Goal: Transaction & Acquisition: Purchase product/service

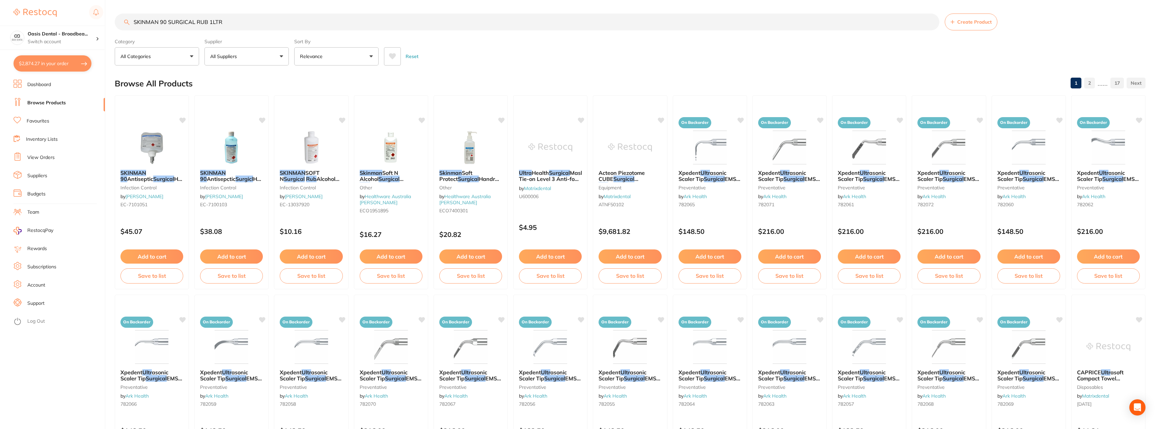
drag, startPoint x: 242, startPoint y: 22, endPoint x: 109, endPoint y: 11, distance: 133.4
click at [109, 11] on div "$2,874.27 Oasis Dental - Broadbea... Switch account Oasis Dental - Broadbeach $…" at bounding box center [579, 214] width 1159 height 429
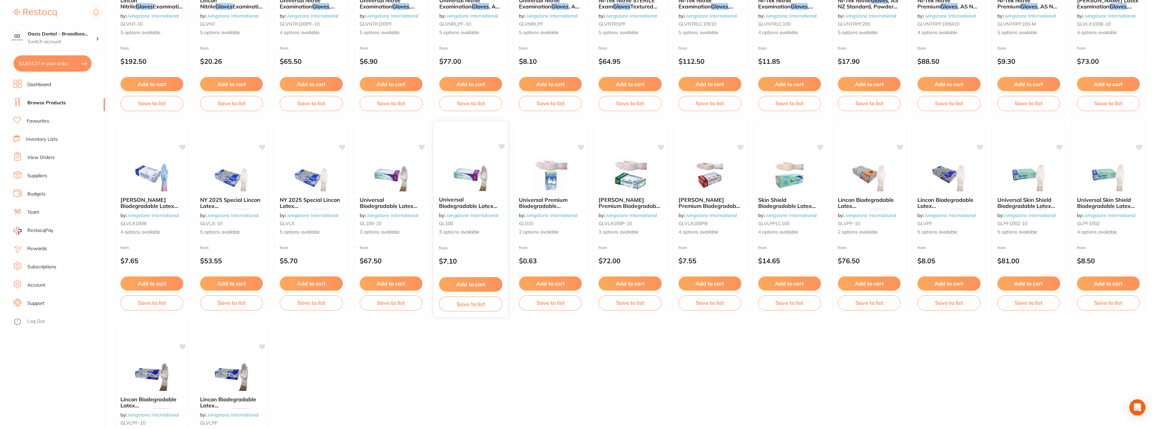
scroll to position [693, 0]
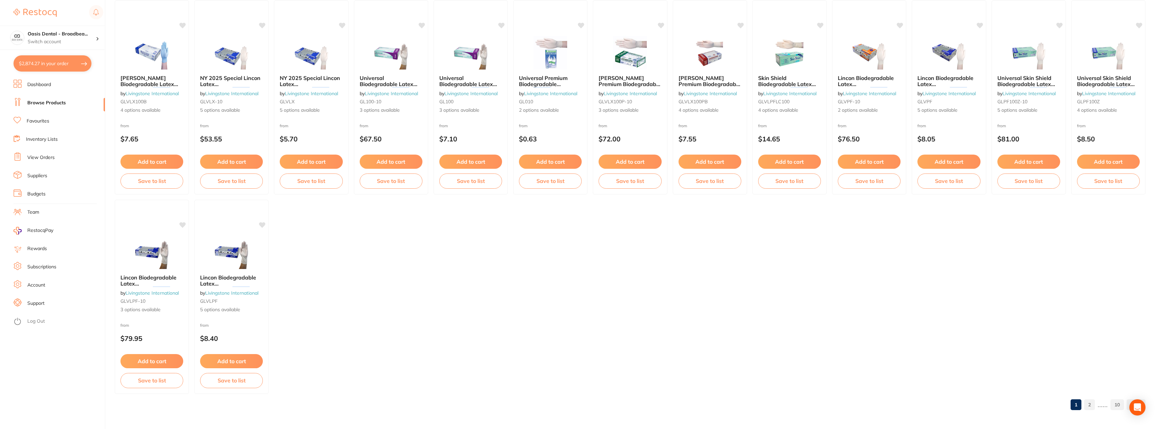
type input "gloves"
click at [45, 119] on link "Favourites" at bounding box center [38, 121] width 23 height 7
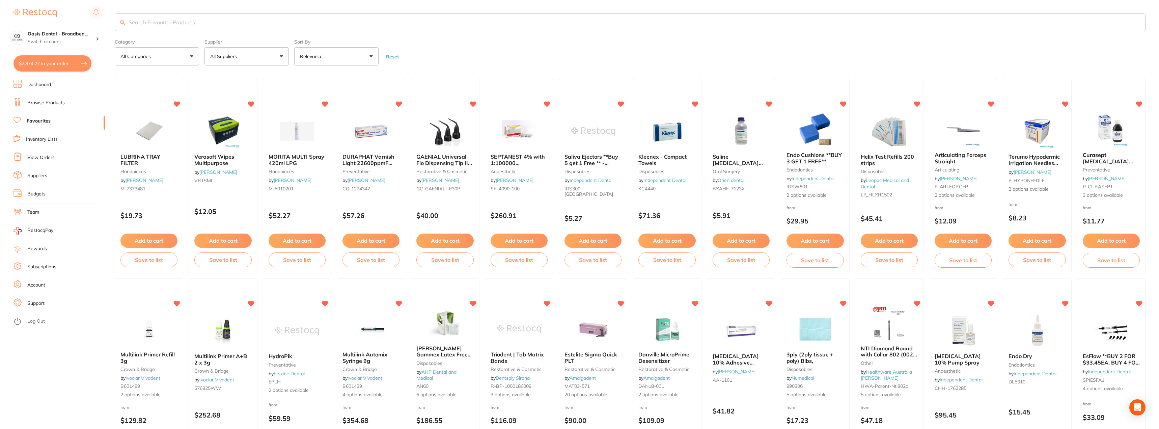
click at [204, 22] on input "search" at bounding box center [630, 22] width 1031 height 18
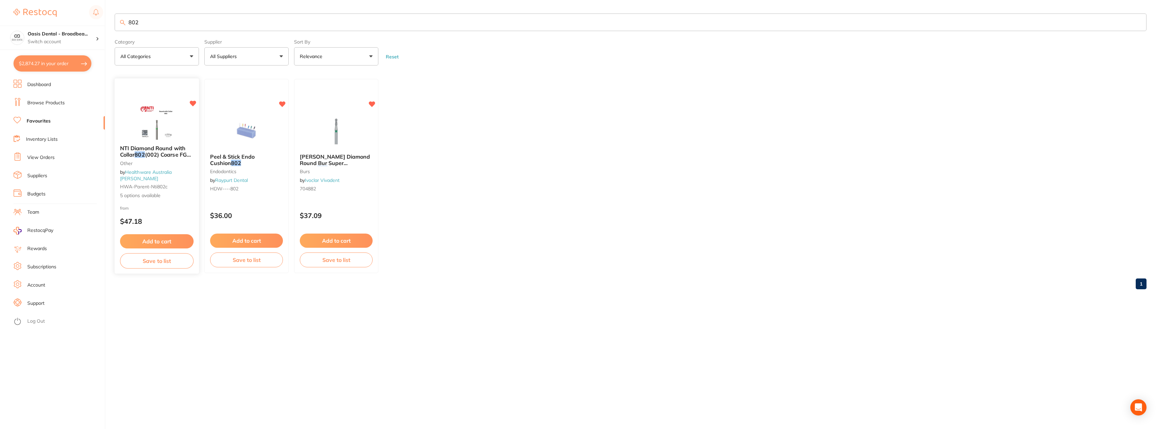
type input "802"
click at [194, 102] on icon at bounding box center [193, 104] width 6 height 6
click at [346, 239] on button "Add to cart" at bounding box center [337, 241] width 74 height 15
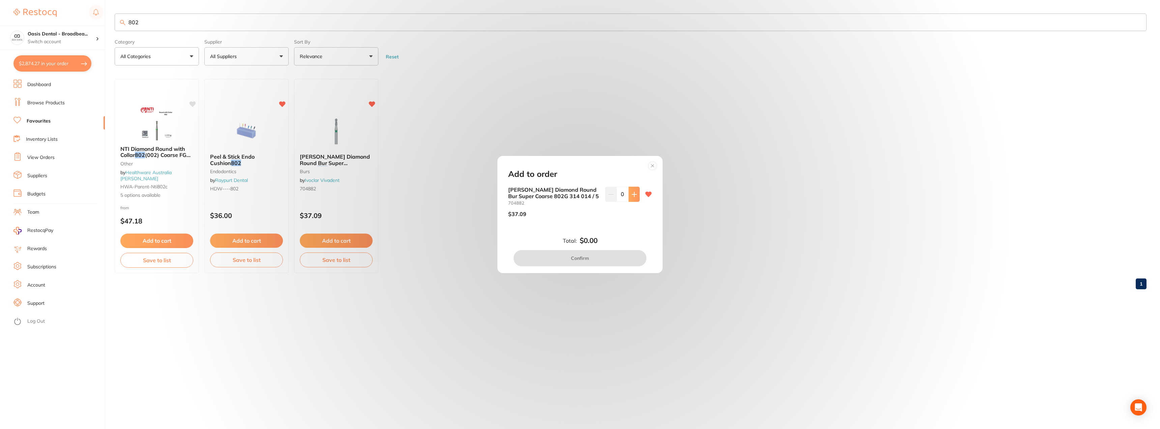
click at [633, 193] on icon at bounding box center [634, 194] width 5 height 5
click at [634, 198] on button at bounding box center [634, 194] width 11 height 15
type input "2"
click at [601, 260] on button "Confirm" at bounding box center [580, 258] width 133 height 16
checkbox input "false"
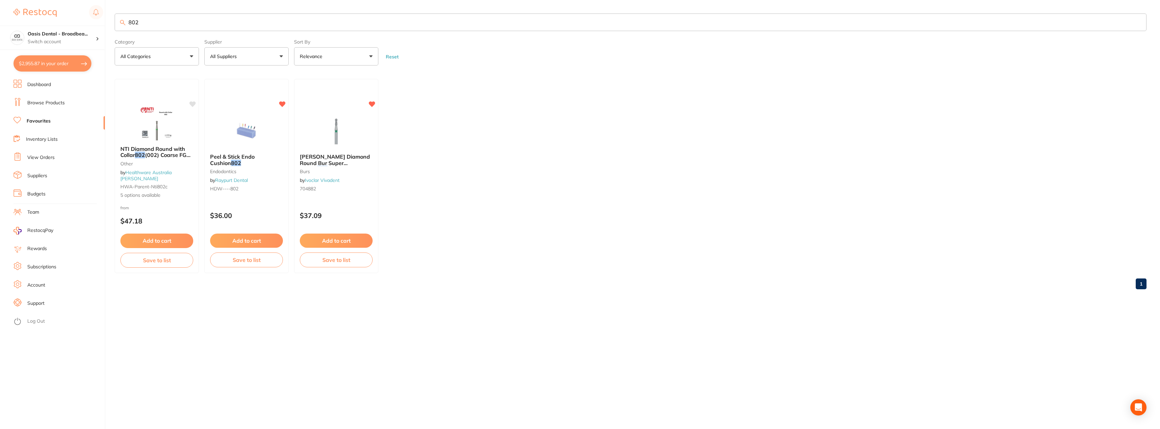
click at [48, 121] on link "Favourites" at bounding box center [39, 121] width 24 height 7
drag, startPoint x: 163, startPoint y: 19, endPoint x: 123, endPoint y: 21, distance: 40.2
click at [123, 21] on div "802" at bounding box center [631, 22] width 1032 height 18
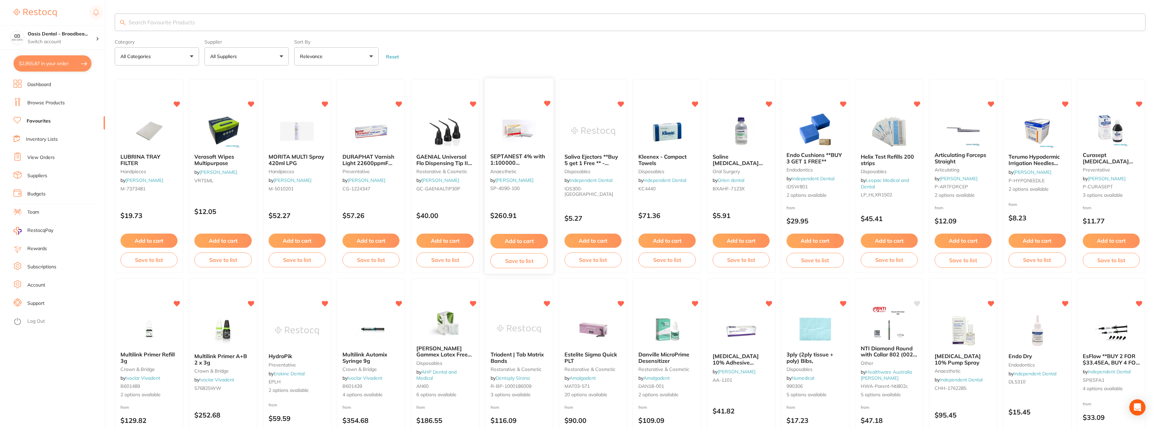
click at [531, 239] on button "Add to cart" at bounding box center [519, 241] width 58 height 15
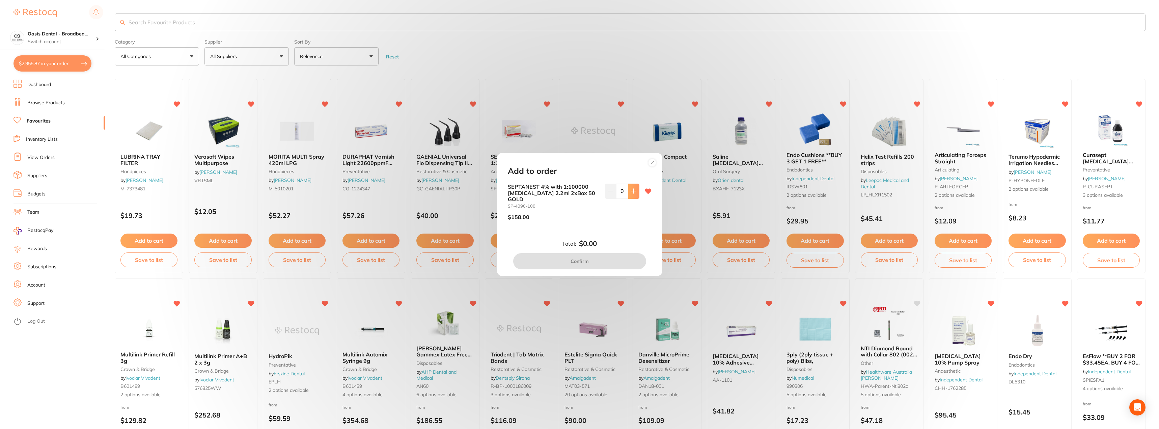
click at [631, 191] on button at bounding box center [633, 191] width 11 height 15
click at [631, 192] on icon at bounding box center [633, 190] width 5 height 5
click at [634, 194] on icon at bounding box center [633, 190] width 5 height 5
type input "4"
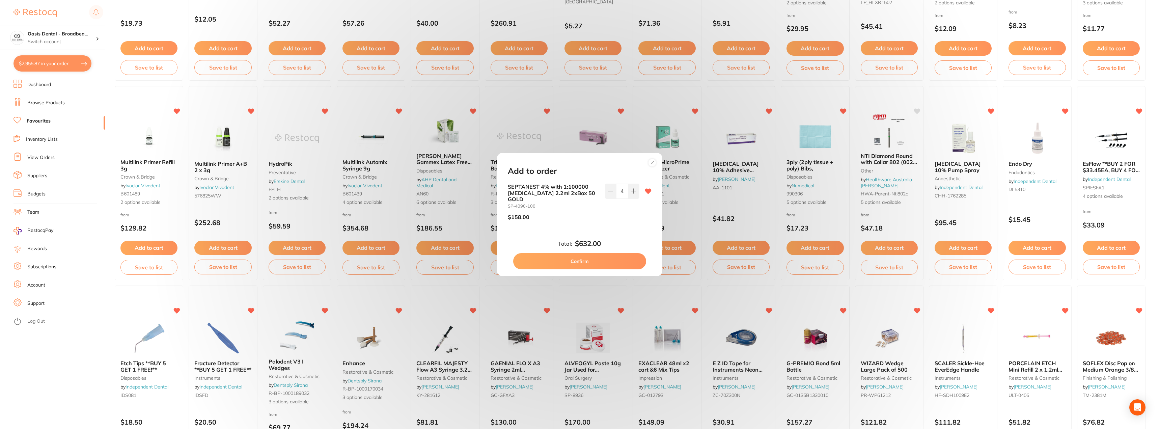
scroll to position [236, 0]
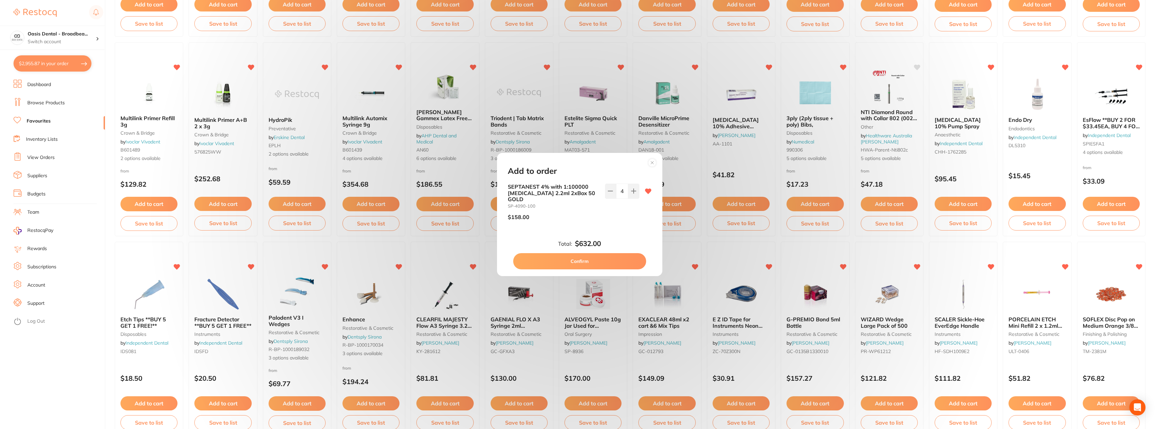
click at [233, 403] on div "Add to order SEPTANEST 4% with 1:100000 adrenalin 2.2ml 2xBox 50 GOLD SP-4090-1…" at bounding box center [579, 214] width 1159 height 429
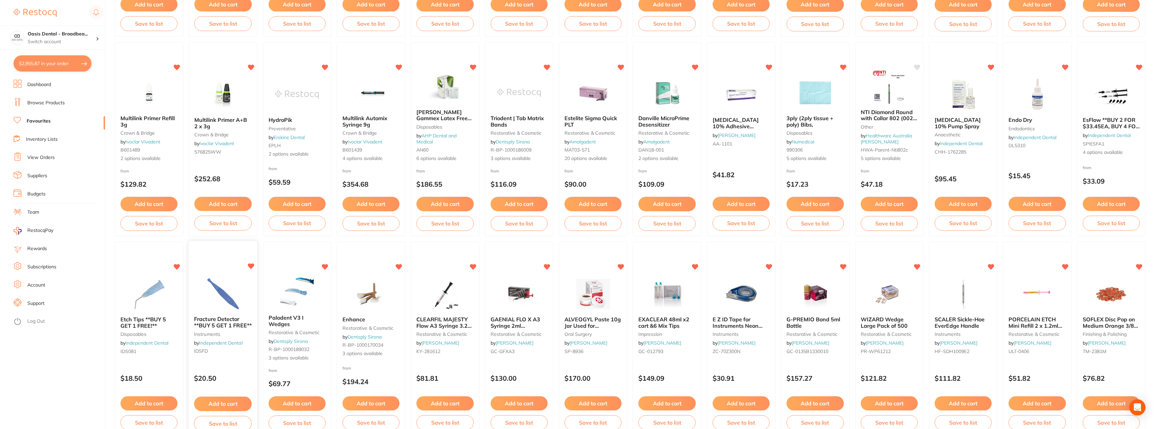
click at [229, 404] on button "Add to cart" at bounding box center [223, 403] width 58 height 15
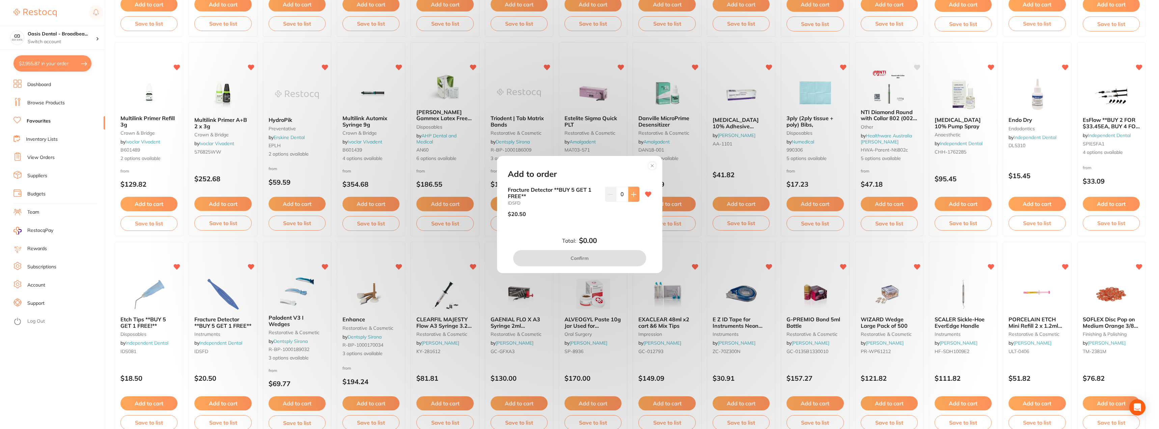
click at [631, 193] on icon at bounding box center [633, 194] width 4 height 4
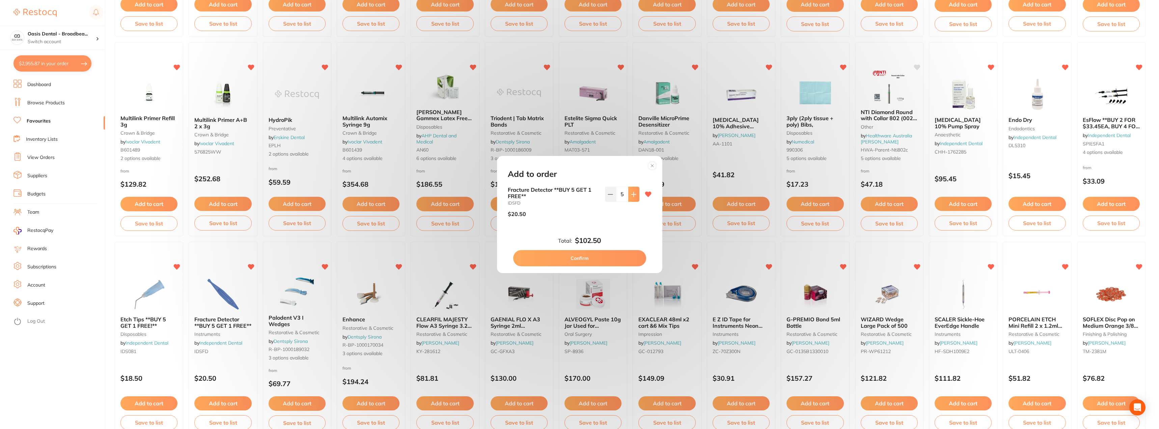
click at [631, 193] on icon at bounding box center [633, 194] width 4 height 4
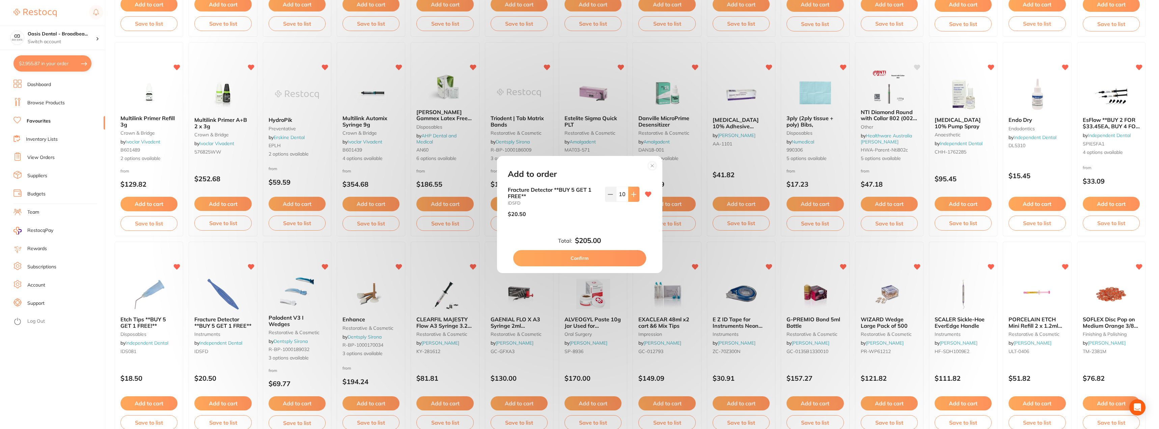
click at [631, 193] on icon at bounding box center [633, 194] width 4 height 4
type input "11"
click at [594, 259] on button "Confirm" at bounding box center [579, 258] width 133 height 16
checkbox input "false"
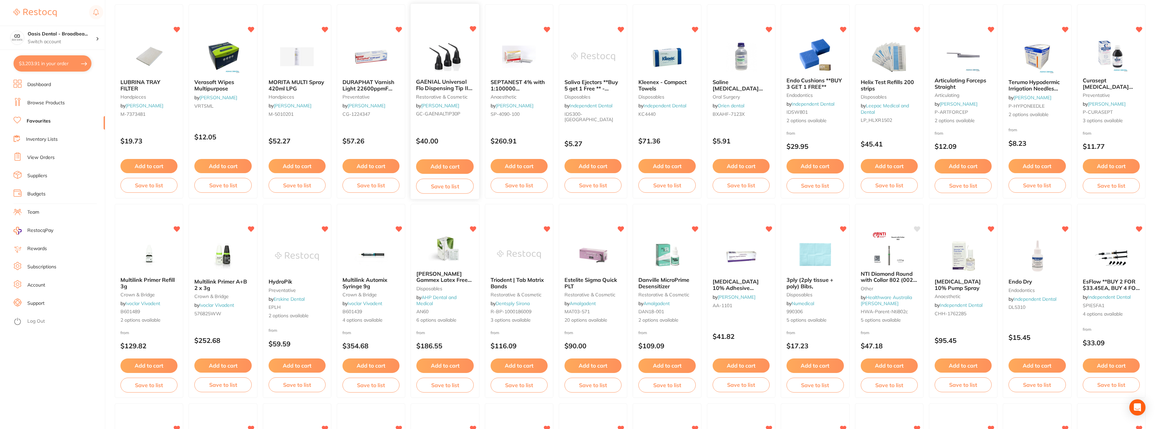
scroll to position [0, 0]
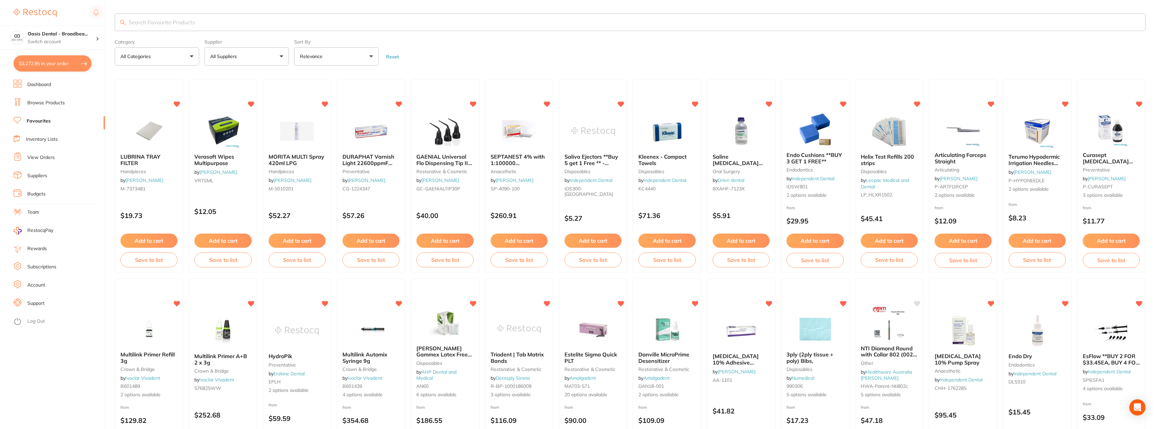
checkbox input "false"
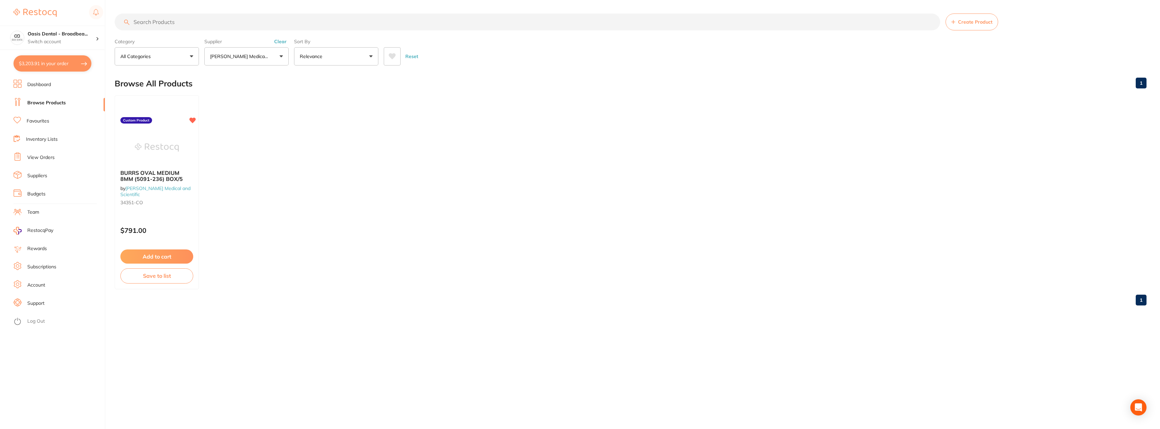
scroll to position [371, 0]
click at [215, 25] on input "search" at bounding box center [528, 21] width 826 height 17
paste input "skinman 90"
type input "skinman 90"
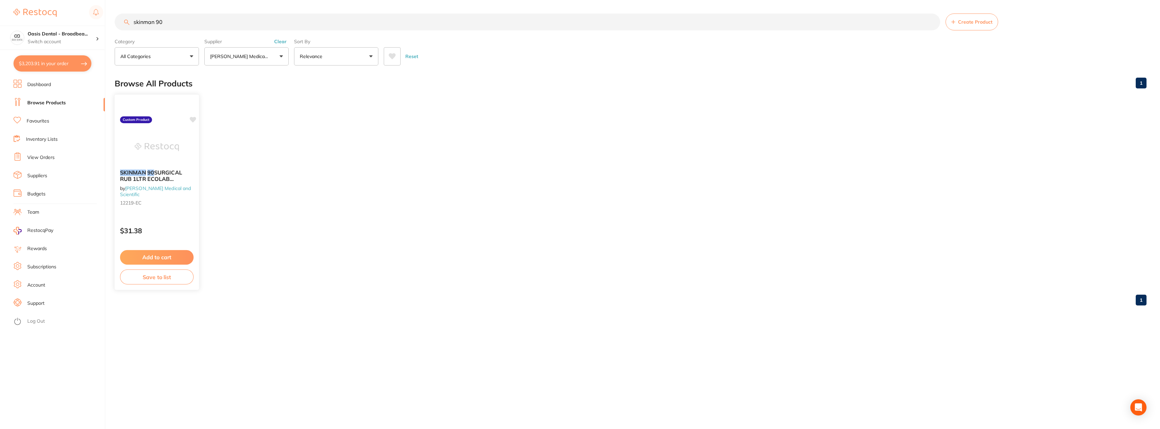
click at [192, 119] on icon at bounding box center [193, 120] width 6 height 6
click at [167, 257] on button "Add to cart" at bounding box center [157, 257] width 74 height 15
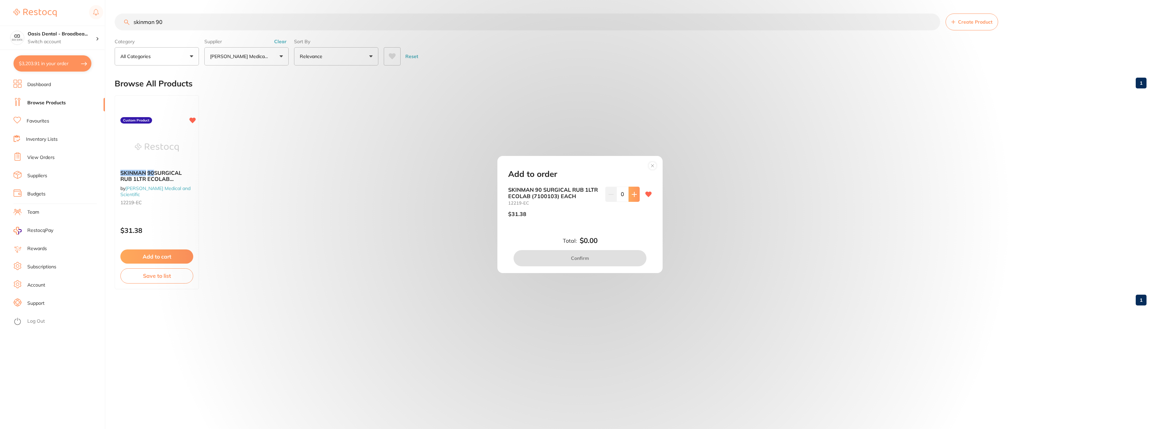
click at [632, 195] on icon at bounding box center [634, 194] width 5 height 5
type input "2"
click at [605, 260] on button "Confirm" at bounding box center [580, 258] width 133 height 16
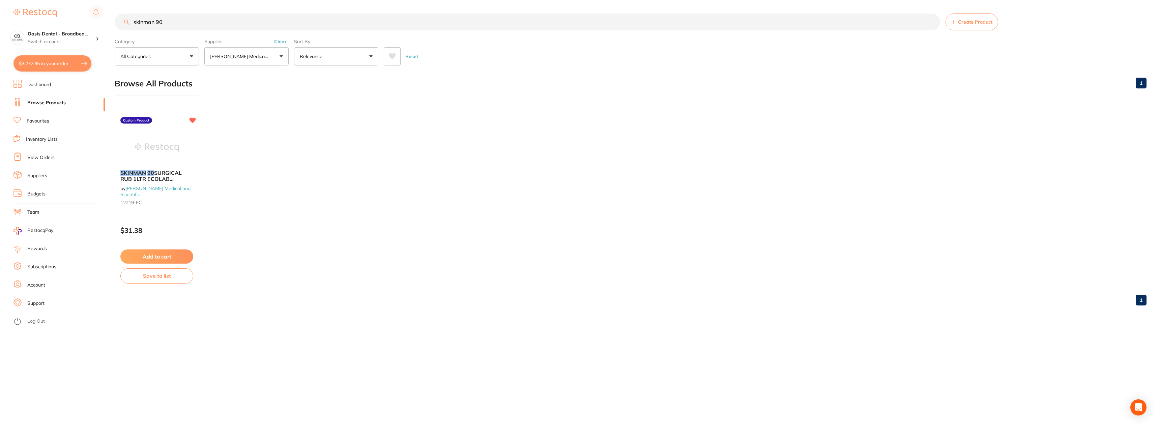
drag, startPoint x: 214, startPoint y: 23, endPoint x: 72, endPoint y: 4, distance: 143.6
click at [72, 4] on div "$3,272.95 Oasis Dental - Broadbea... Switch account Oasis Dental - Broadbeach $…" at bounding box center [580, 214] width 1160 height 429
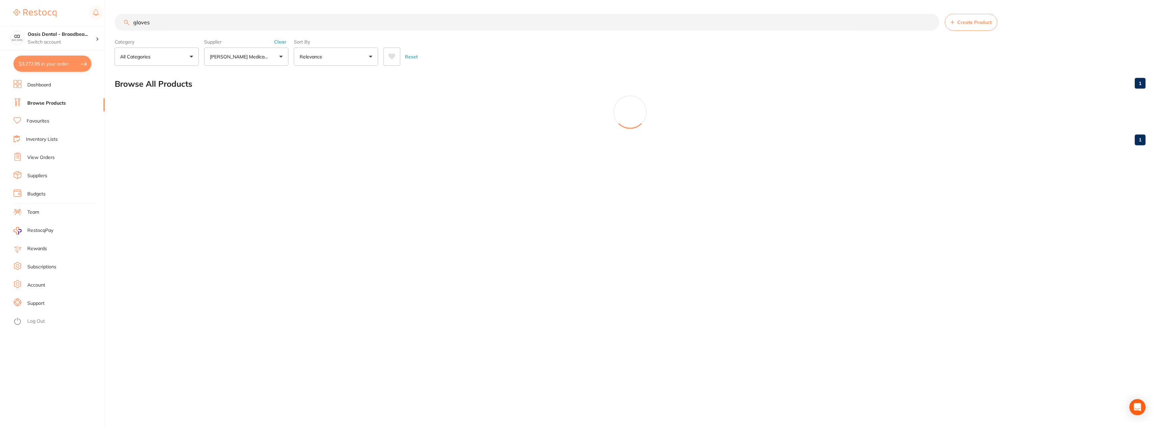
scroll to position [184, 0]
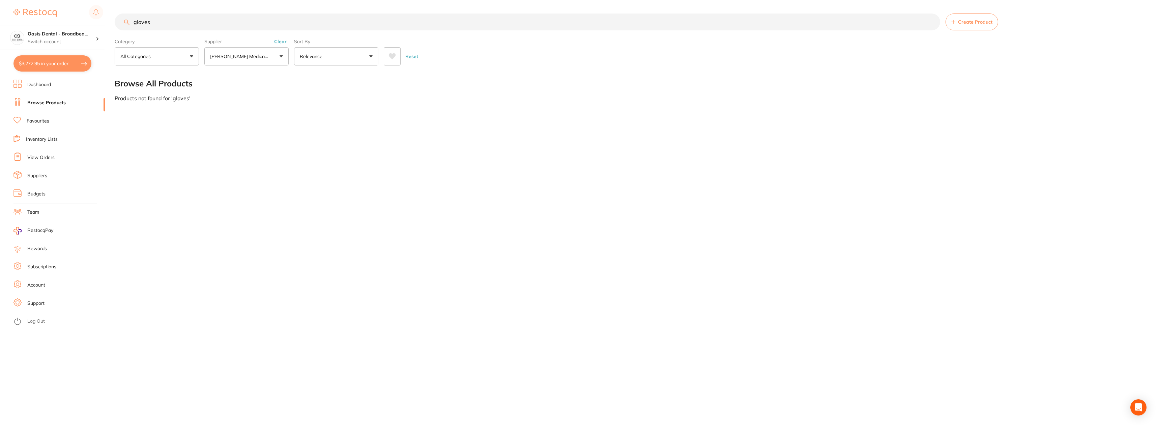
type input "gloves"
click at [280, 56] on button "[PERSON_NAME] Medical and Scientific" at bounding box center [246, 56] width 84 height 18
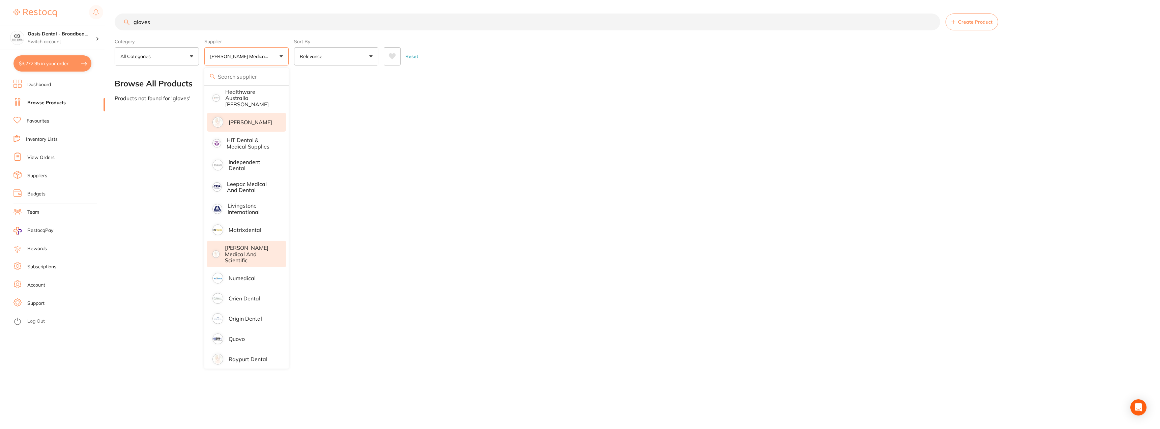
click at [253, 119] on p "[PERSON_NAME]" at bounding box center [251, 122] width 44 height 6
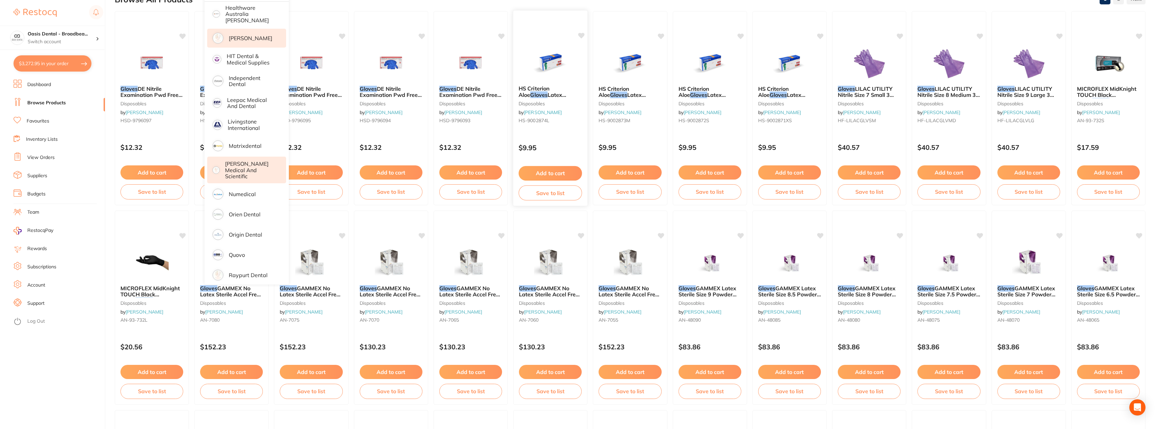
scroll to position [0, 0]
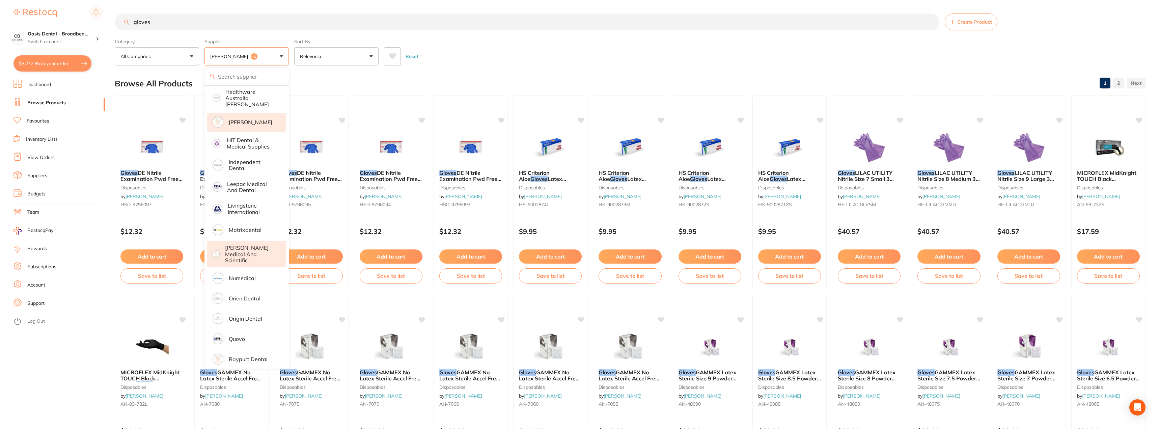
click at [280, 58] on button "[PERSON_NAME] +1" at bounding box center [246, 56] width 84 height 18
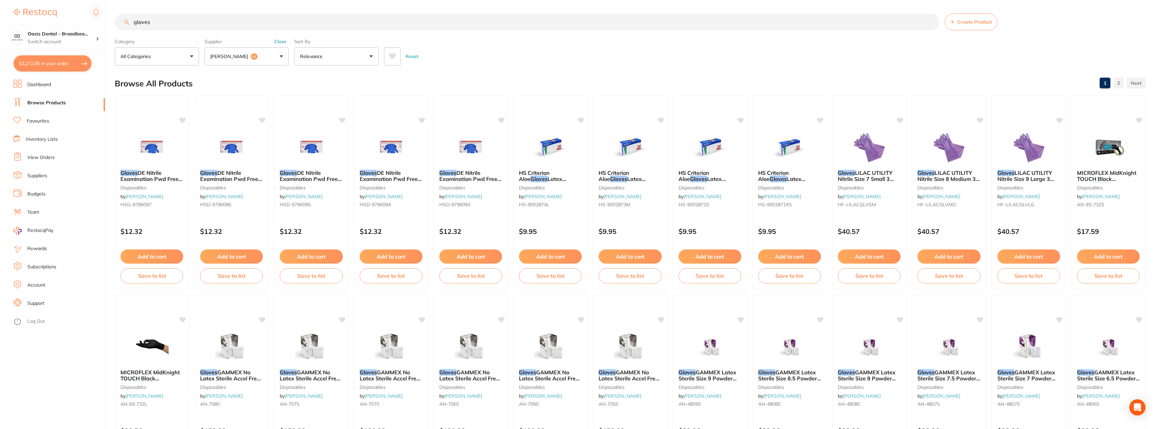
click at [282, 57] on button "[PERSON_NAME] +1" at bounding box center [246, 56] width 84 height 18
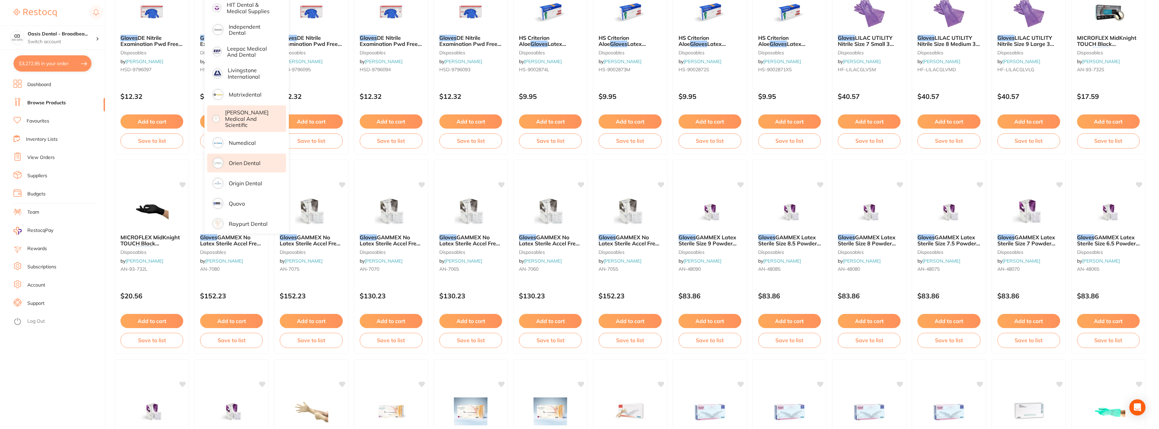
scroll to position [134, 0]
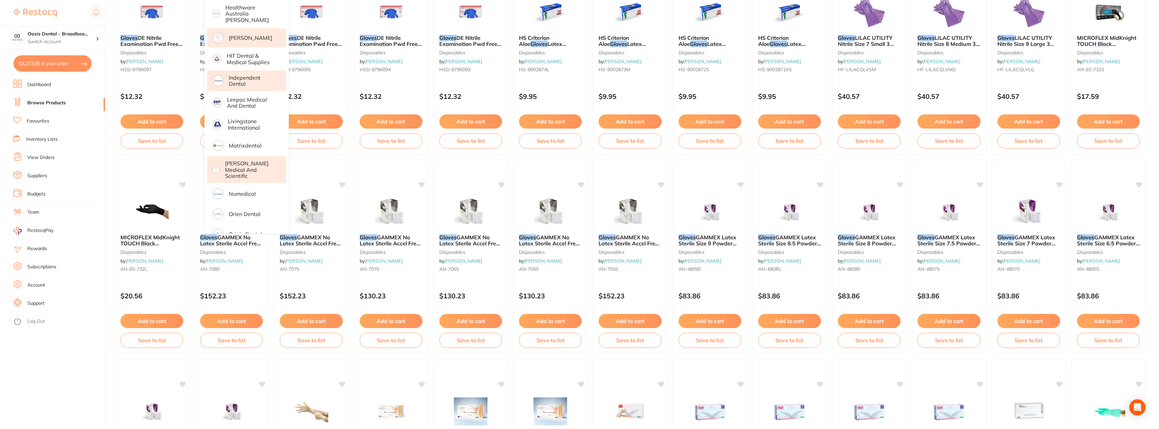
click at [266, 75] on p "Independent Dental" at bounding box center [253, 81] width 48 height 12
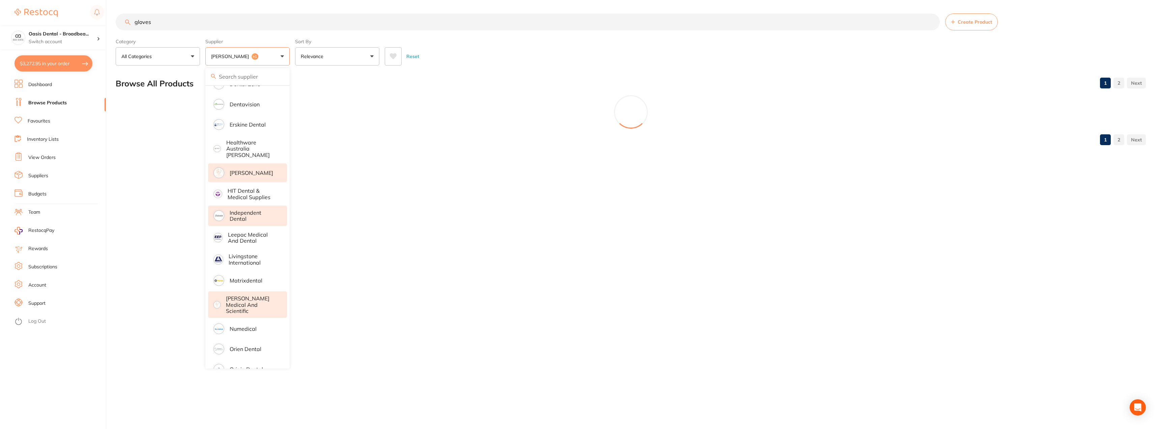
scroll to position [0, 0]
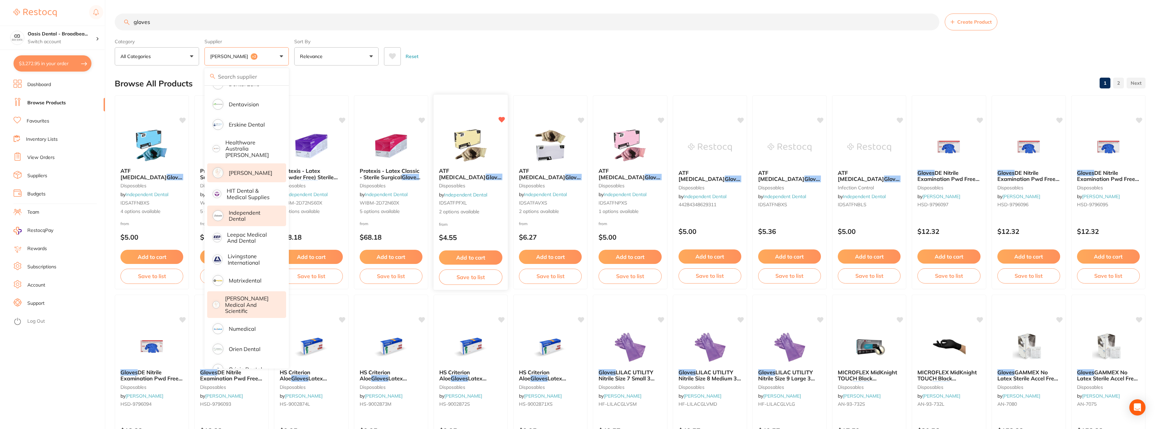
click at [470, 142] on img at bounding box center [470, 145] width 44 height 34
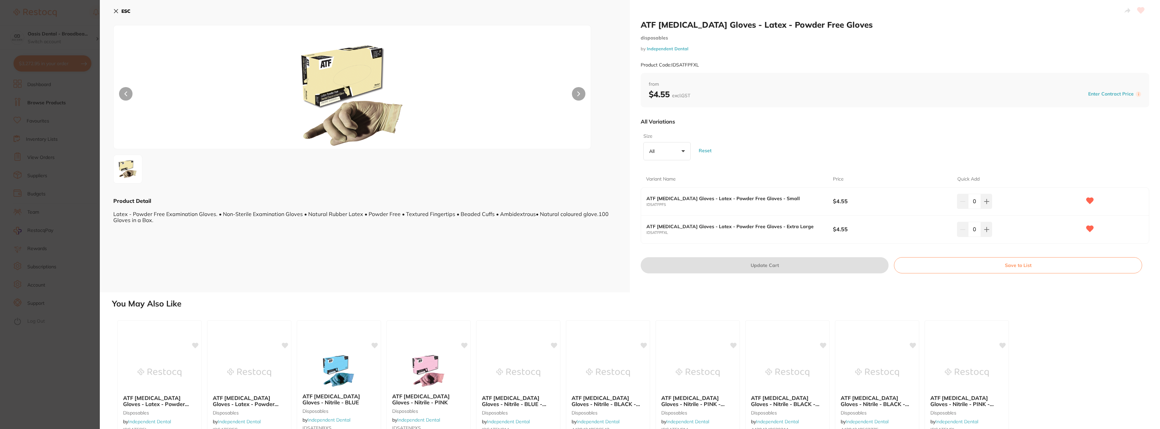
click at [686, 152] on button "All +0" at bounding box center [667, 151] width 47 height 18
click at [672, 213] on li "Small" at bounding box center [667, 211] width 42 height 14
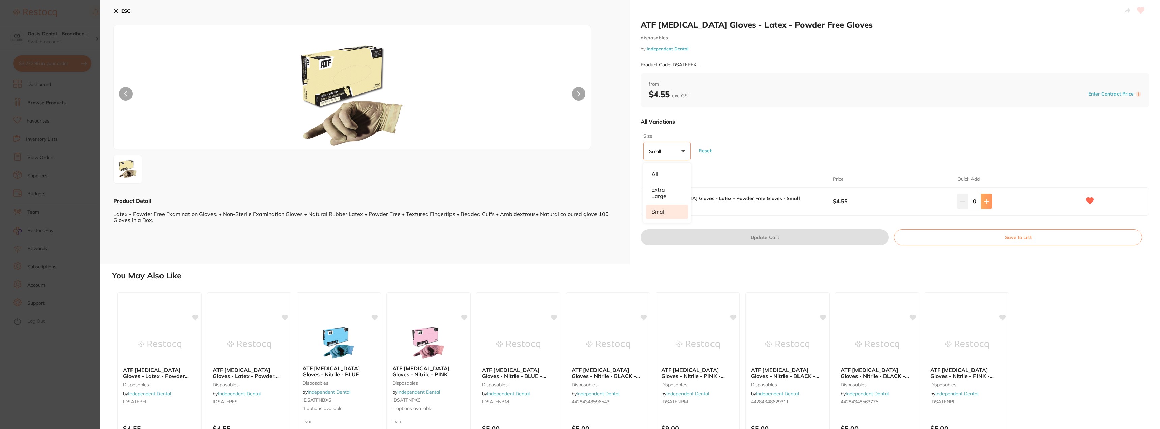
click at [987, 201] on icon at bounding box center [987, 201] width 4 height 4
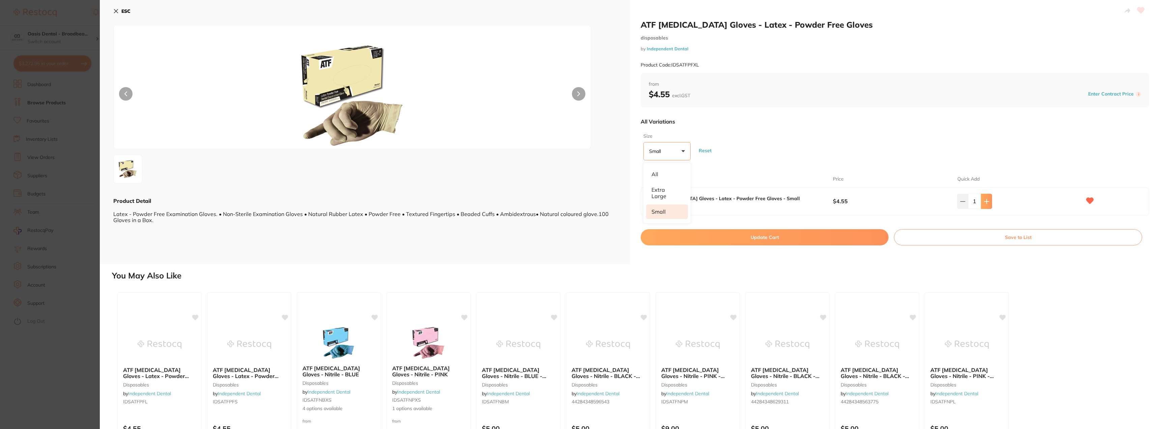
click at [987, 201] on icon at bounding box center [987, 201] width 4 height 4
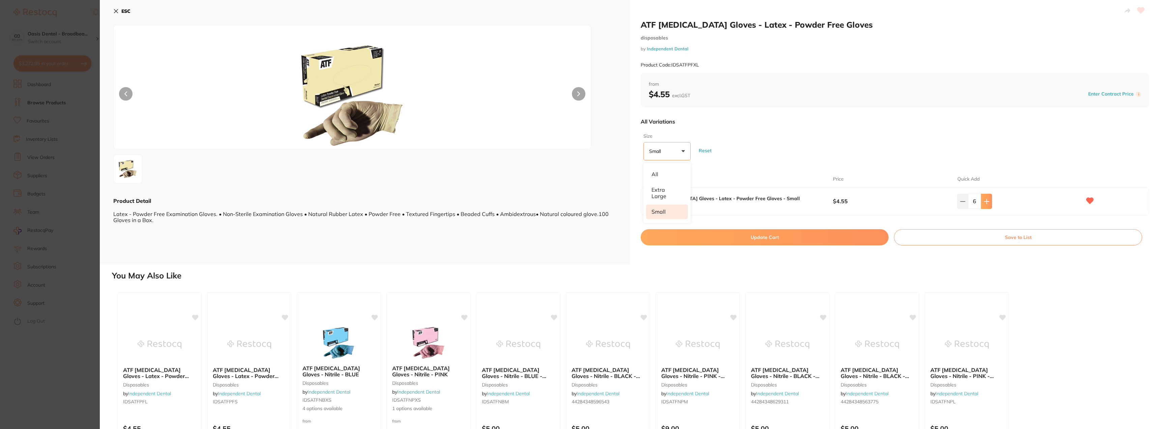
click at [987, 201] on icon at bounding box center [987, 201] width 4 height 4
type input "8"
click at [801, 236] on button "Update Cart" at bounding box center [765, 237] width 248 height 16
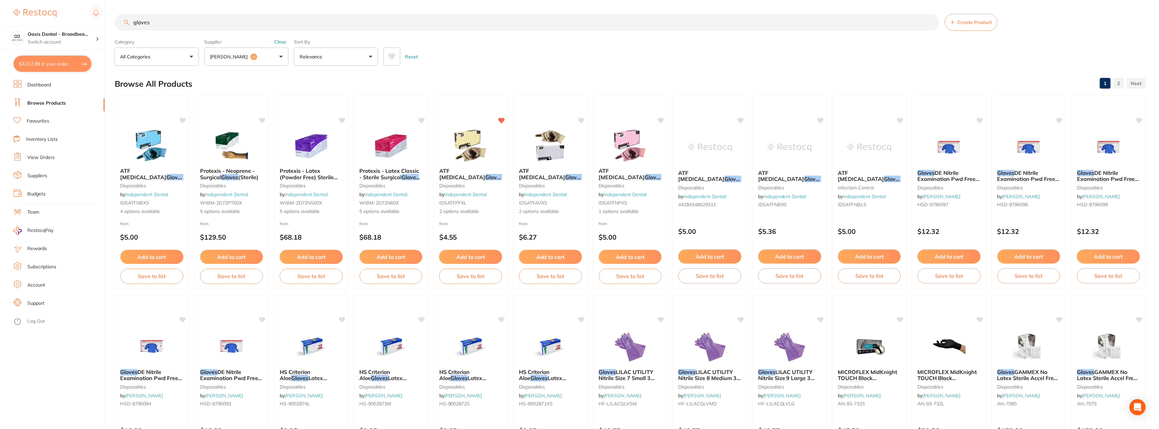
scroll to position [135, 0]
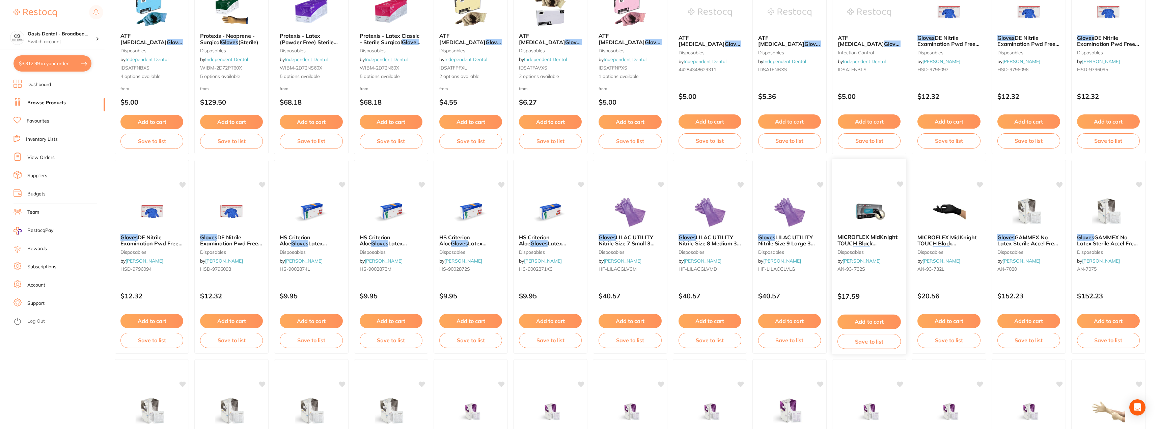
click at [875, 215] on img at bounding box center [869, 211] width 44 height 34
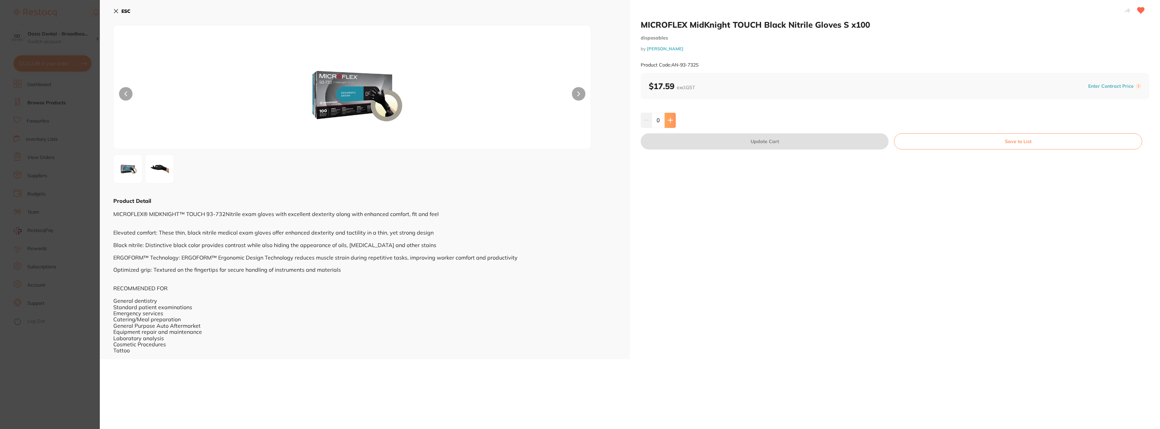
click at [671, 120] on icon at bounding box center [670, 120] width 4 height 4
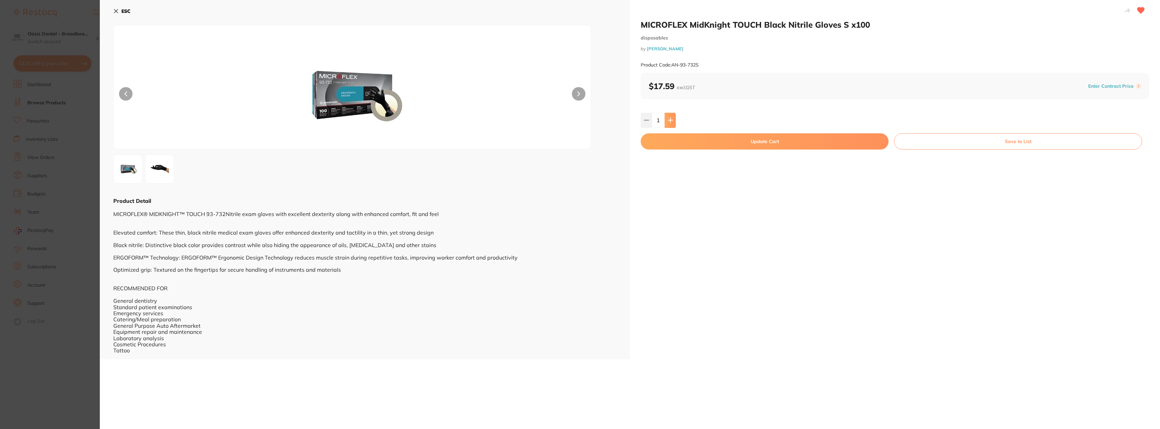
click at [671, 120] on icon at bounding box center [670, 120] width 4 height 4
click at [670, 121] on icon at bounding box center [670, 119] width 5 height 5
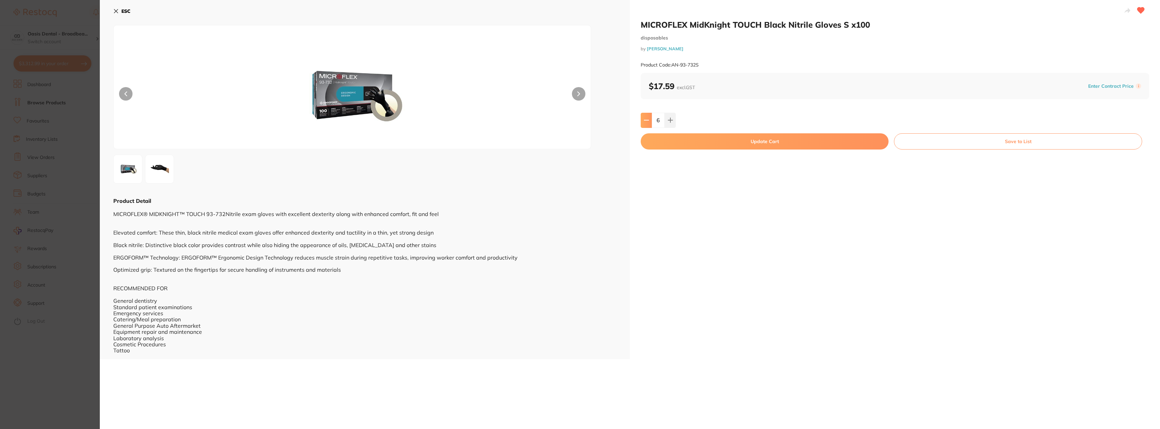
click at [645, 122] on icon at bounding box center [646, 119] width 5 height 5
type input "4"
click at [683, 140] on button "Update Cart" at bounding box center [765, 141] width 248 height 16
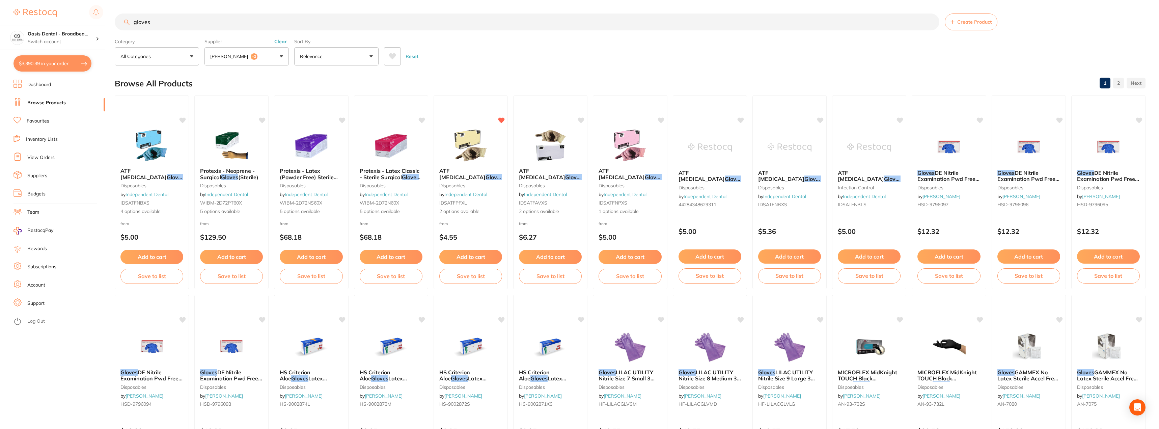
click at [159, 24] on input "gloves" at bounding box center [527, 21] width 824 height 17
drag, startPoint x: 158, startPoint y: 24, endPoint x: 119, endPoint y: 20, distance: 39.4
click at [119, 20] on input "gloves" at bounding box center [527, 21] width 824 height 17
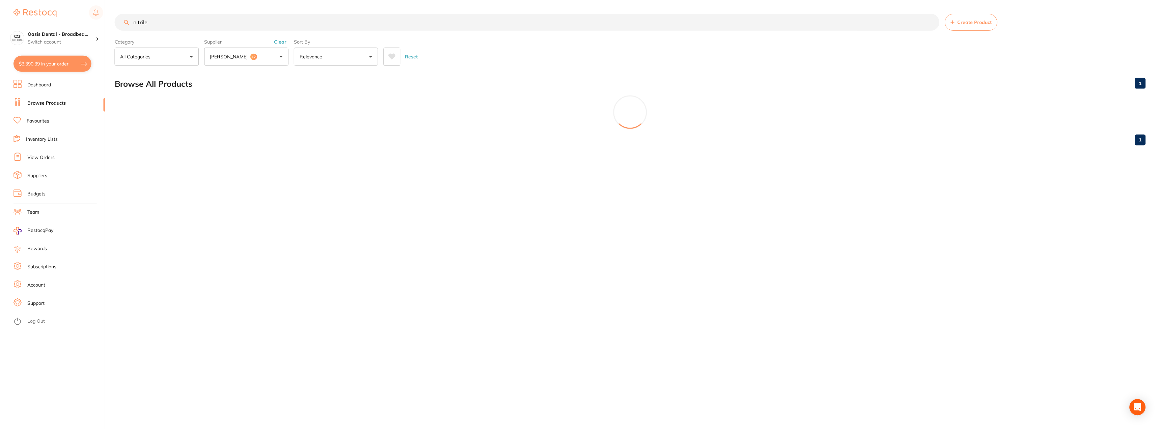
scroll to position [134, 0]
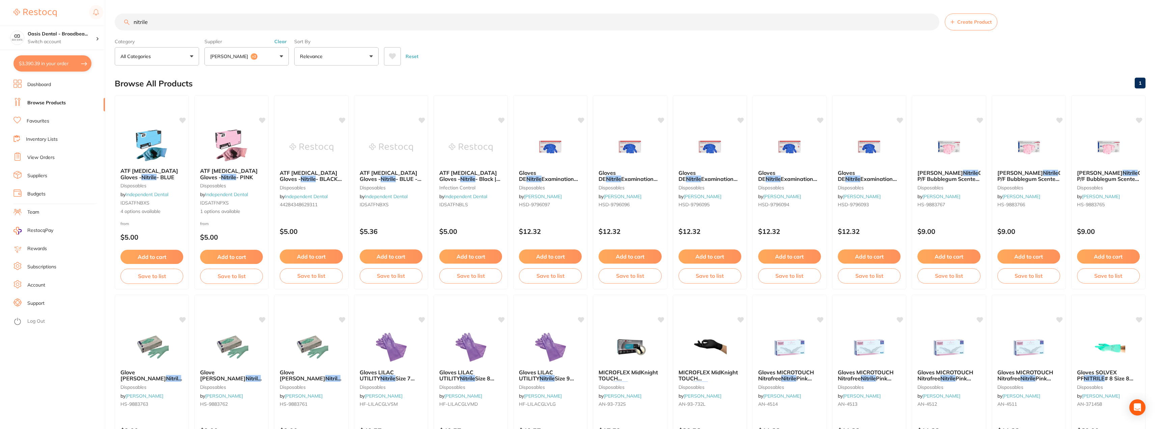
type input "nitrile"
click at [280, 55] on button "[PERSON_NAME] +2" at bounding box center [246, 56] width 84 height 18
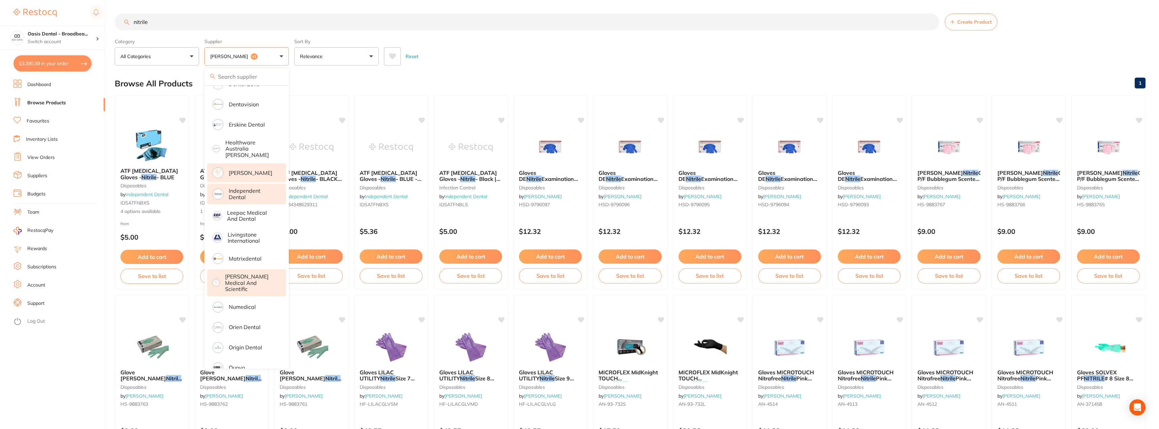
click at [247, 188] on p "Independent Dental" at bounding box center [253, 194] width 48 height 12
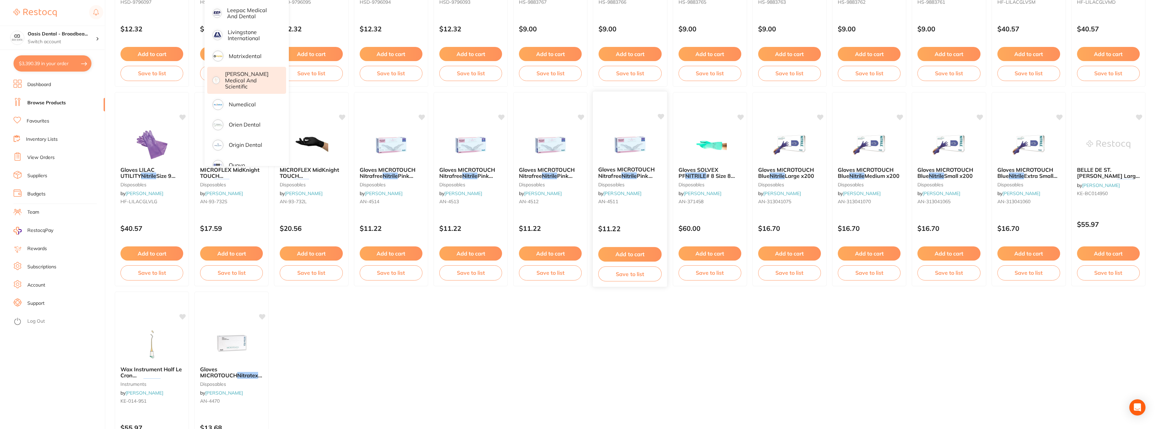
scroll to position [0, 0]
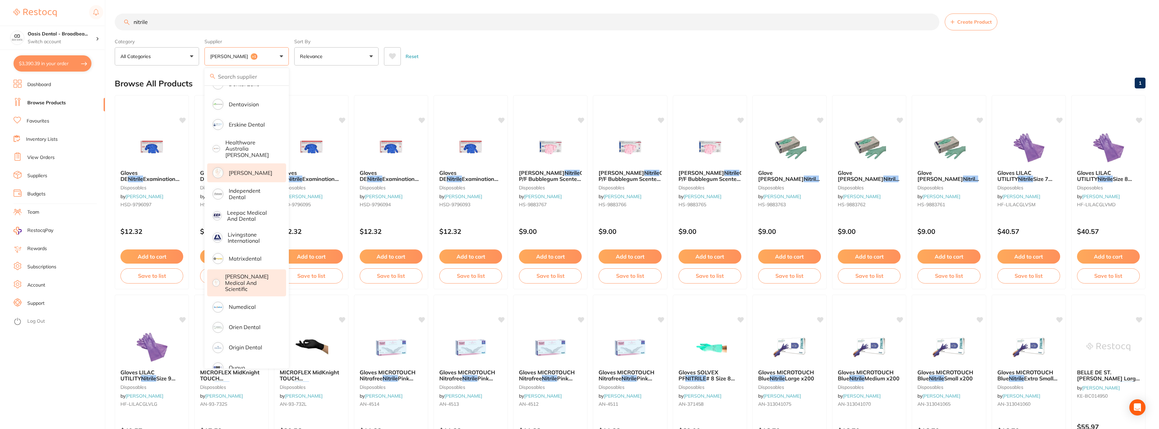
click at [281, 55] on button "[PERSON_NAME] +1" at bounding box center [246, 56] width 84 height 18
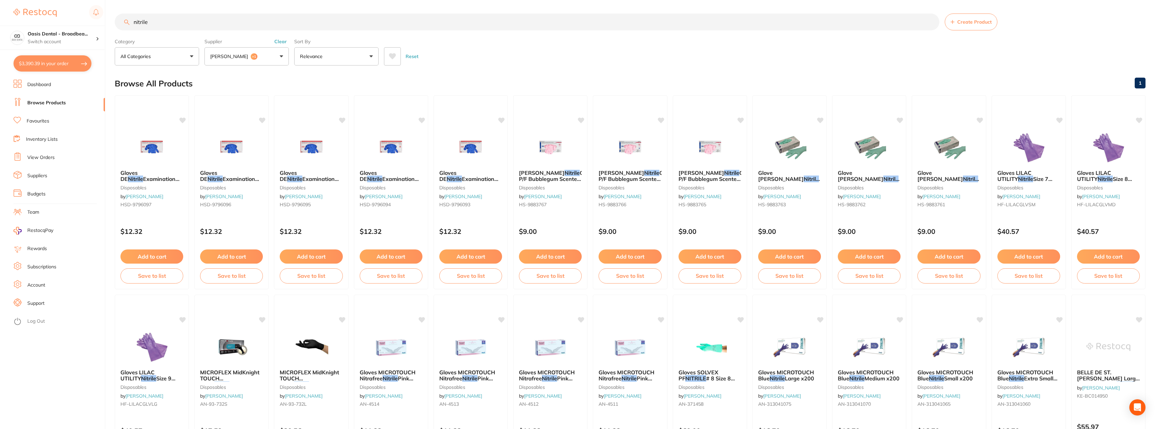
click at [280, 56] on button "[PERSON_NAME] +1" at bounding box center [246, 56] width 84 height 18
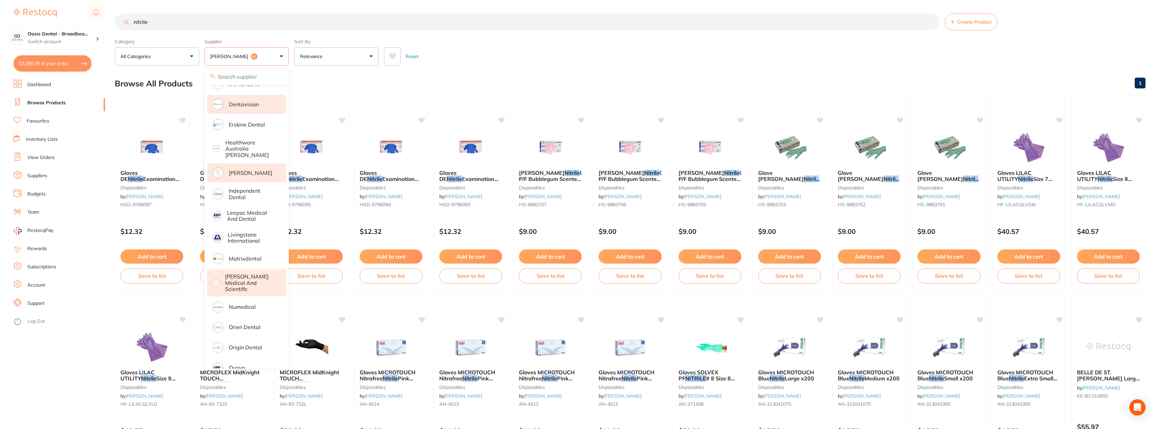
click at [269, 105] on li "Dentavision" at bounding box center [246, 104] width 79 height 19
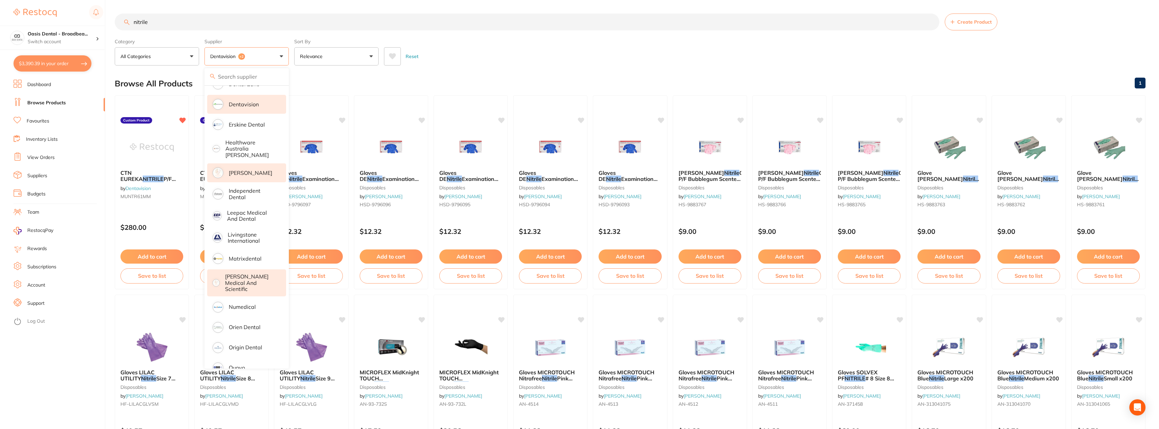
click at [158, 23] on input "nitrile" at bounding box center [527, 21] width 824 height 17
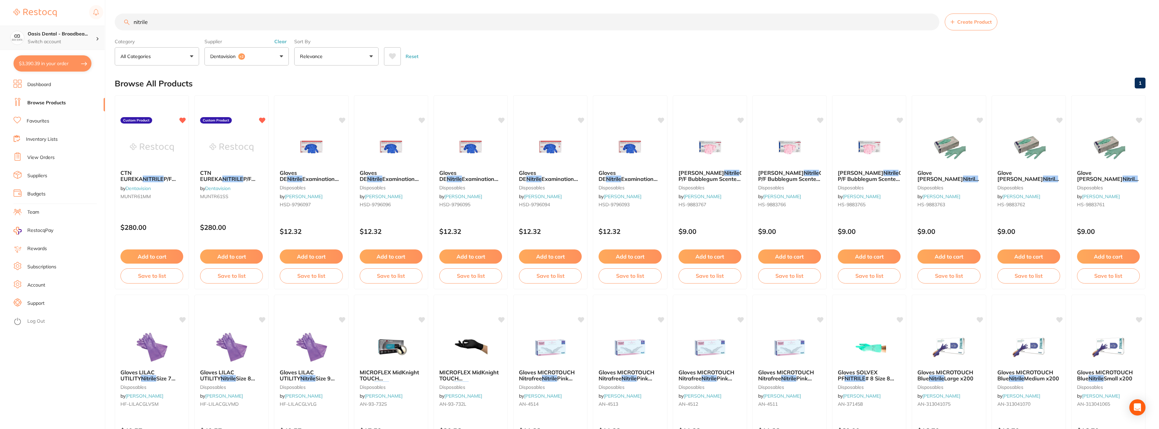
scroll to position [0, 0]
drag, startPoint x: 158, startPoint y: 23, endPoint x: 97, endPoint y: 26, distance: 61.5
click at [97, 26] on div "$3,390.39 Oasis Dental - Broadbea... Switch account Oasis Dental - Broadbeach $…" at bounding box center [579, 214] width 1159 height 429
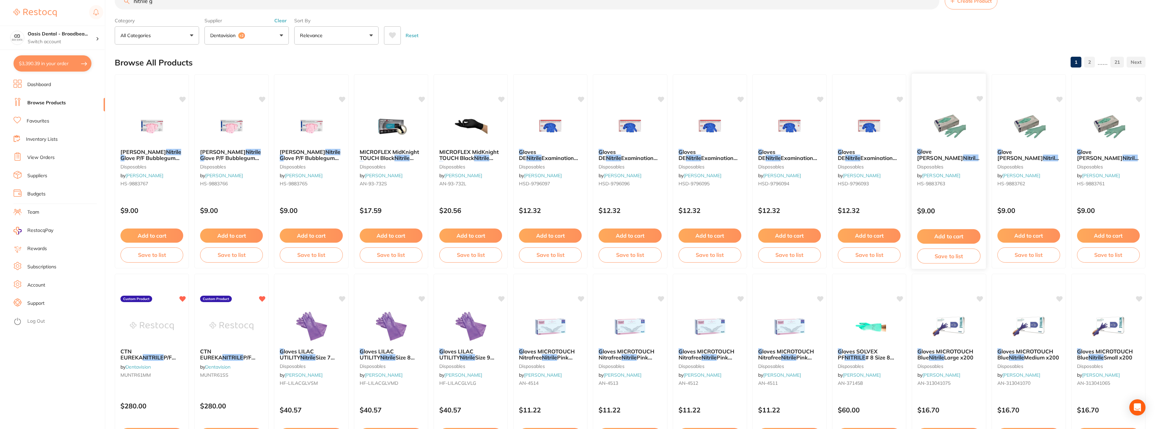
scroll to position [67, 0]
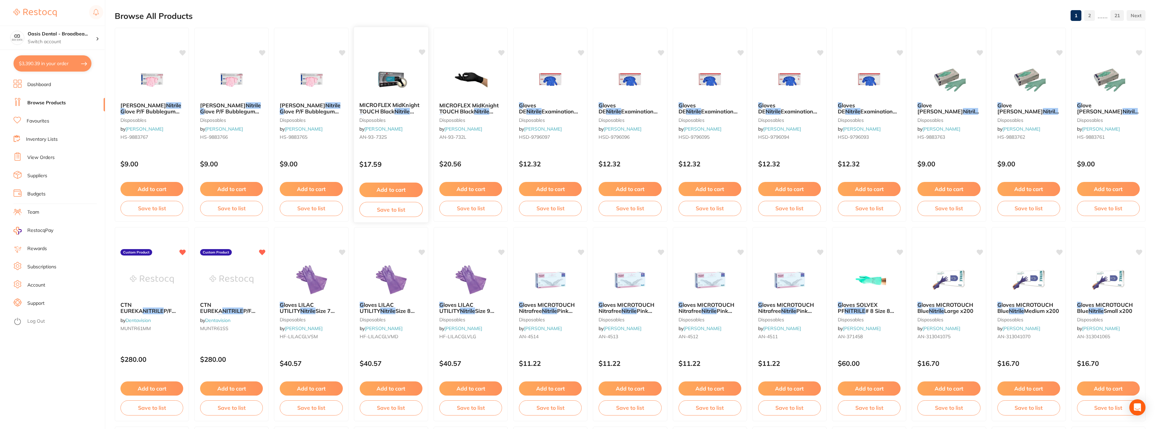
type input "nitrile g"
click at [421, 50] on icon at bounding box center [422, 52] width 6 height 6
click at [423, 49] on icon at bounding box center [422, 52] width 7 height 7
click at [419, 51] on icon at bounding box center [422, 52] width 6 height 6
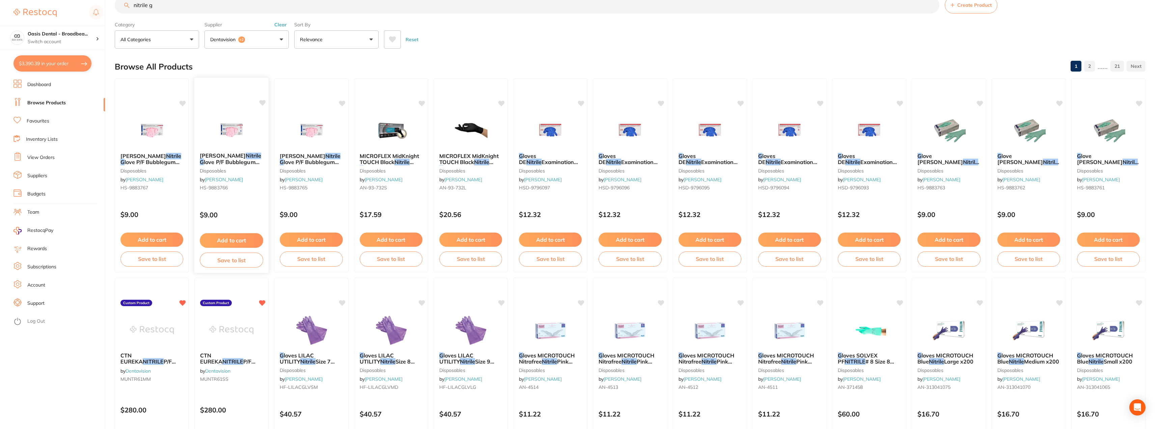
scroll to position [0, 0]
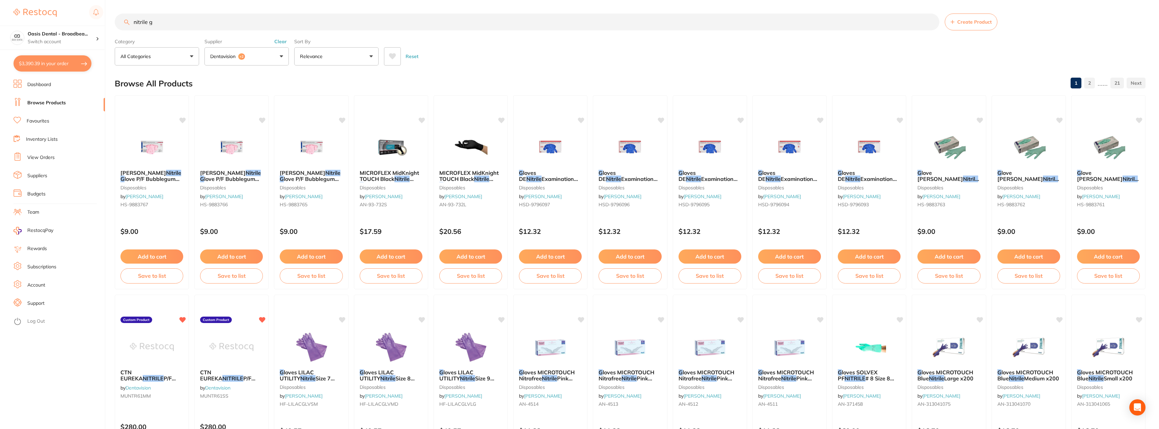
drag, startPoint x: 209, startPoint y: 24, endPoint x: 126, endPoint y: 25, distance: 82.3
click at [126, 25] on input "nitrile g" at bounding box center [527, 21] width 824 height 17
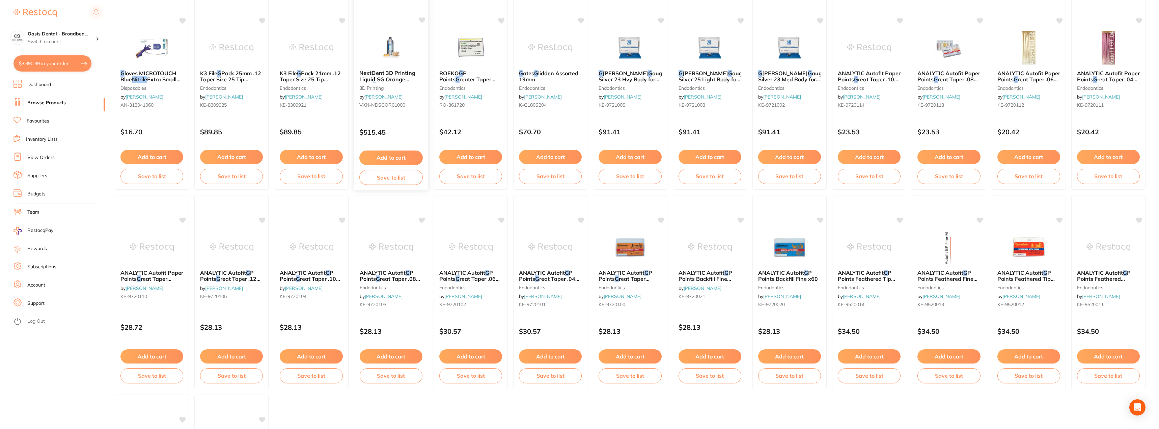
scroll to position [506, 0]
